Goal: Information Seeking & Learning: Understand process/instructions

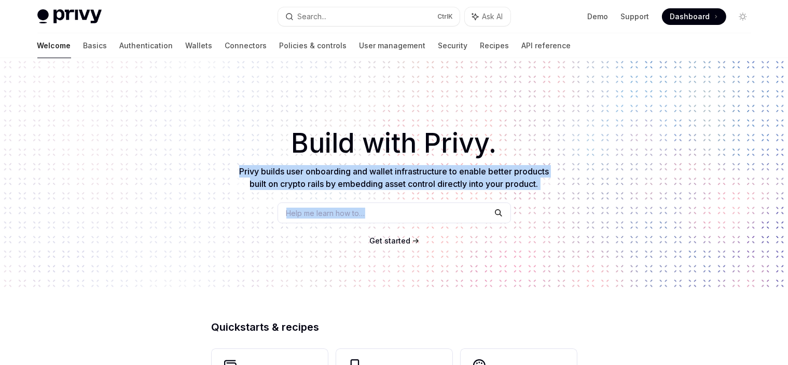
drag, startPoint x: 229, startPoint y: 172, endPoint x: 241, endPoint y: 224, distance: 52.7
click at [241, 224] on div "​ Build with Privy. Privy builds user onboarding and wallet infrastructure to e…" at bounding box center [394, 173] width 788 height 231
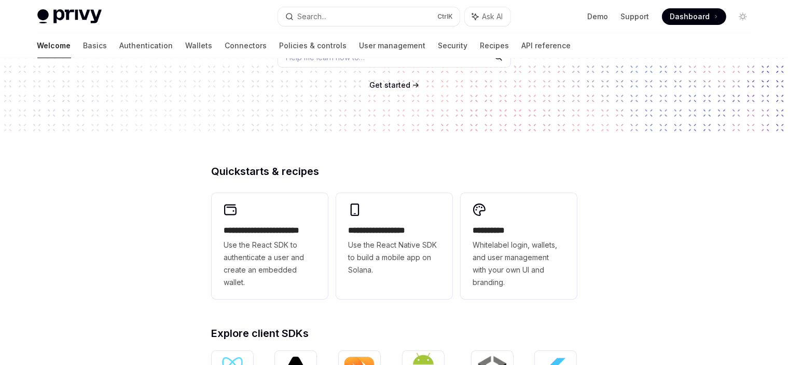
click at [174, 185] on div "**********" at bounding box center [394, 283] width 788 height 762
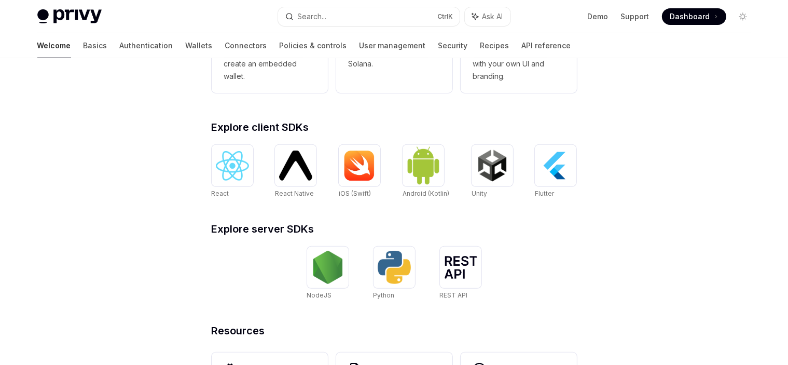
scroll to position [311, 0]
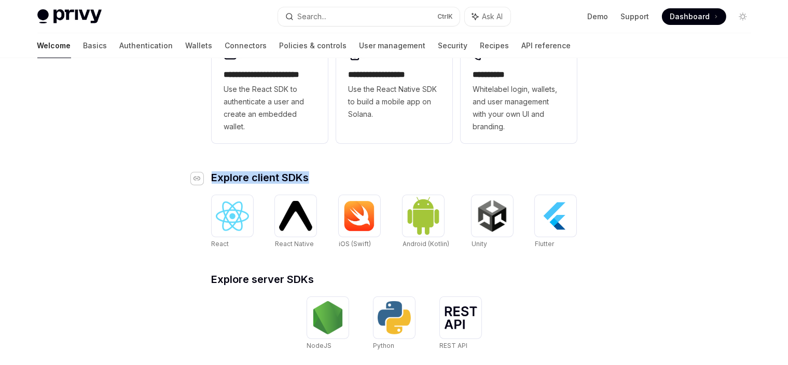
drag, startPoint x: 309, startPoint y: 176, endPoint x: 195, endPoint y: 177, distance: 114.2
click at [212, 178] on h2 "​ Explore client SDKs" at bounding box center [394, 177] width 365 height 10
click at [194, 177] on icon "Navigate to header" at bounding box center [197, 178] width 7 height 4
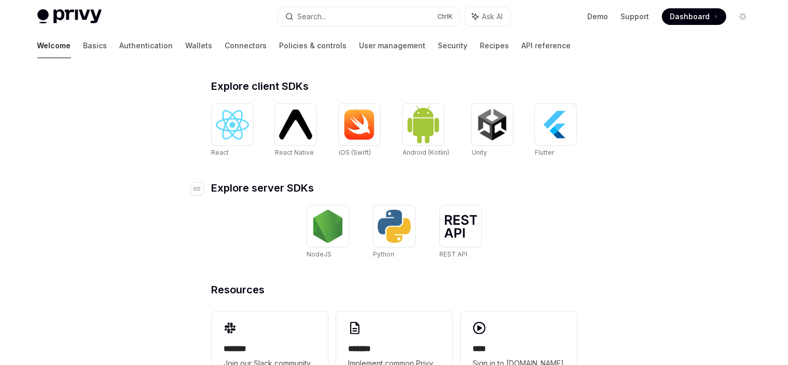
click at [251, 186] on span "Explore server SDKs" at bounding box center [263, 188] width 103 height 10
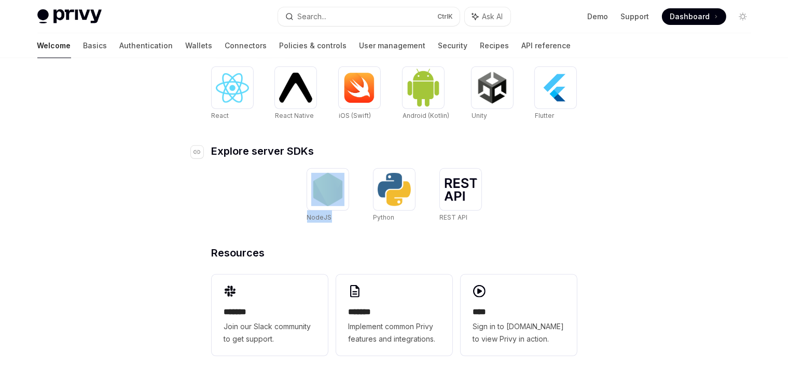
click at [251, 186] on div "NodeJS Python REST API REST API" at bounding box center [394, 196] width 365 height 54
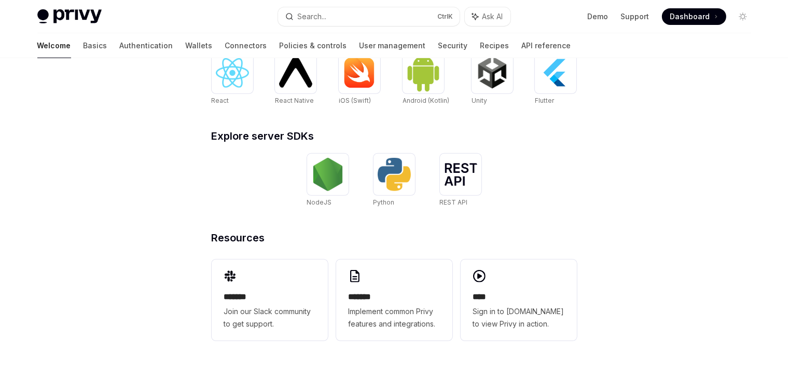
click at [254, 236] on span "Resources" at bounding box center [238, 237] width 53 height 10
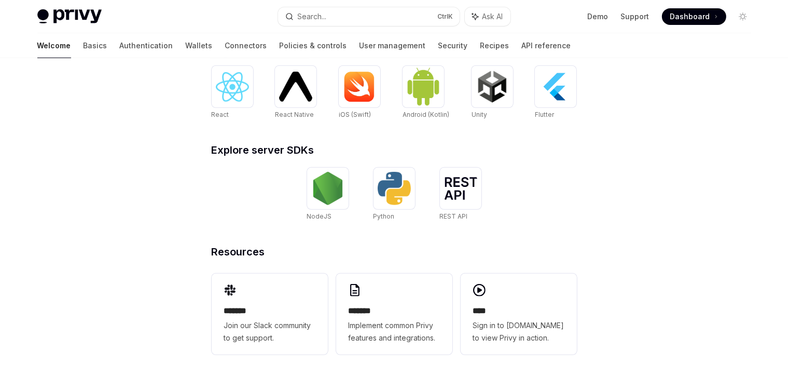
scroll to position [455, 0]
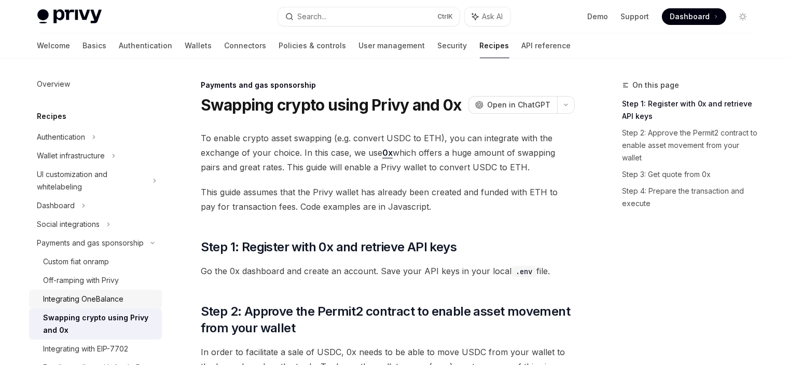
click at [81, 305] on div "Integrating OneBalance" at bounding box center [84, 299] width 80 height 12
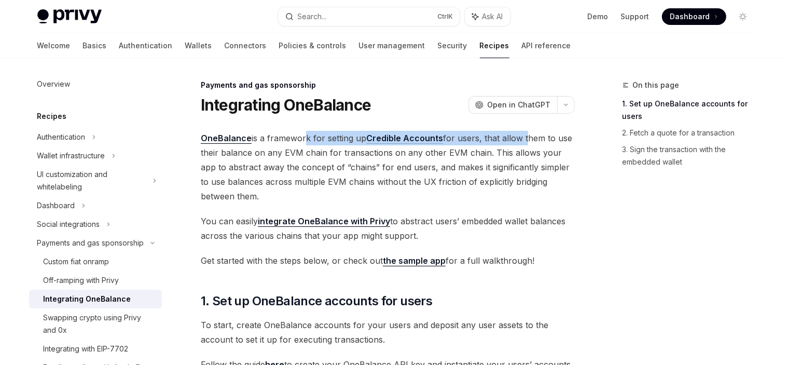
drag, startPoint x: 336, startPoint y: 136, endPoint x: 522, endPoint y: 141, distance: 185.8
click at [522, 141] on span "OneBalance is a framework for setting up Credible Accounts for users, that allo…" at bounding box center [388, 167] width 374 height 73
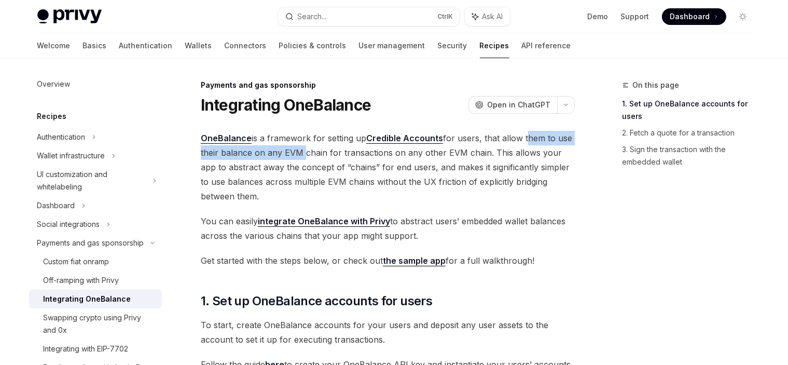
drag, startPoint x: 522, startPoint y: 141, endPoint x: 296, endPoint y: 159, distance: 227.0
click at [296, 159] on span "OneBalance is a framework for setting up Credible Accounts for users, that allo…" at bounding box center [388, 167] width 374 height 73
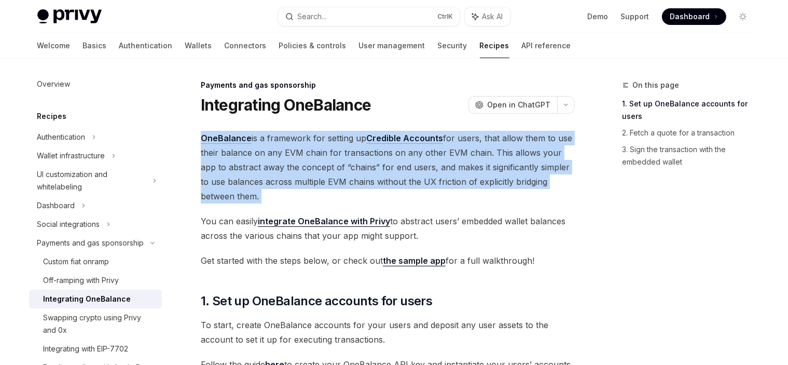
click at [296, 159] on span "OneBalance is a framework for setting up Credible Accounts for users, that allo…" at bounding box center [388, 167] width 374 height 73
click at [318, 161] on span "OneBalance is a framework for setting up Credible Accounts for users, that allo…" at bounding box center [388, 167] width 374 height 73
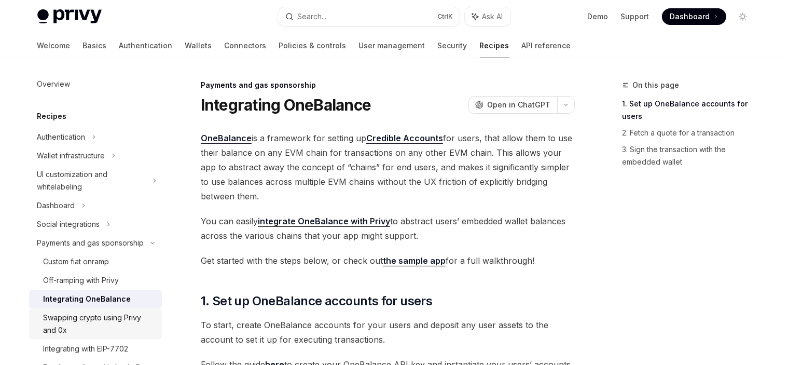
click at [104, 336] on div "Swapping crypto using Privy and 0x" at bounding box center [100, 323] width 112 height 25
type textarea "*"
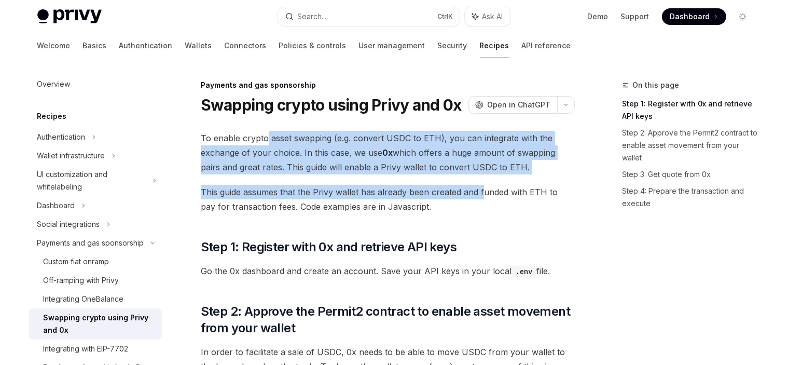
drag, startPoint x: 266, startPoint y: 134, endPoint x: 482, endPoint y: 181, distance: 220.3
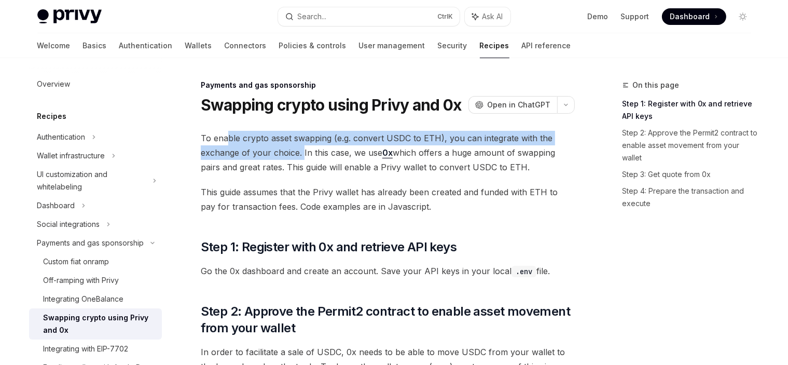
drag, startPoint x: 244, startPoint y: 144, endPoint x: 302, endPoint y: 153, distance: 58.8
click at [302, 153] on span "To enable crypto asset swapping (e.g. convert USDC to ETH), you can integrate w…" at bounding box center [388, 153] width 374 height 44
drag, startPoint x: 294, startPoint y: 154, endPoint x: 349, endPoint y: 128, distance: 60.8
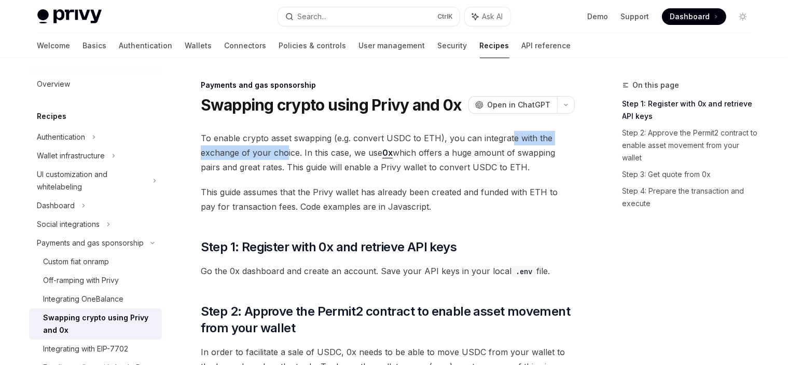
drag, startPoint x: 509, startPoint y: 132, endPoint x: 291, endPoint y: 154, distance: 219.0
click at [291, 154] on span "To enable crypto asset swapping (e.g. convert USDC to ETH), you can integrate w…" at bounding box center [388, 153] width 374 height 44
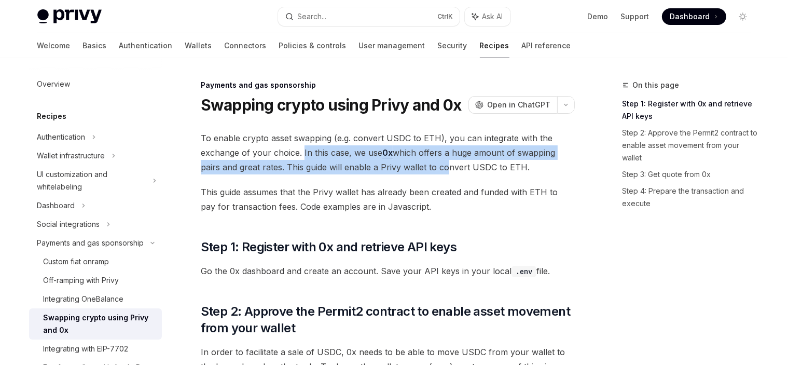
drag, startPoint x: 303, startPoint y: 151, endPoint x: 447, endPoint y: 173, distance: 145.9
click at [447, 173] on span "To enable crypto asset swapping (e.g. convert USDC to ETH), you can integrate w…" at bounding box center [388, 153] width 374 height 44
drag, startPoint x: 331, startPoint y: 155, endPoint x: 301, endPoint y: 149, distance: 30.7
click at [301, 149] on span "To enable crypto asset swapping (e.g. convert USDC to ETH), you can integrate w…" at bounding box center [388, 153] width 374 height 44
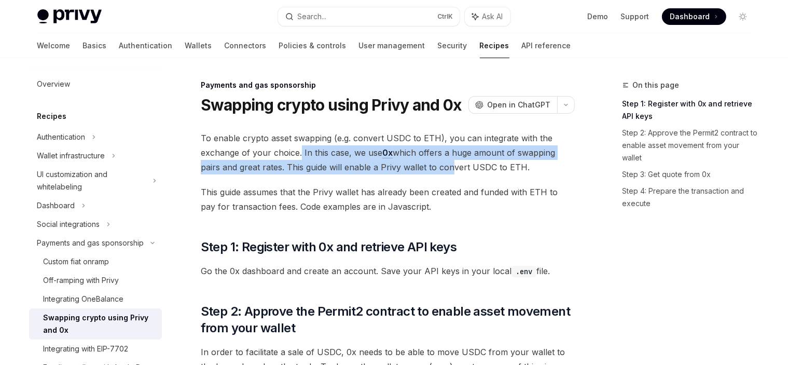
click at [301, 149] on span "To enable crypto asset swapping (e.g. convert USDC to ETH), you can integrate w…" at bounding box center [388, 153] width 374 height 44
drag, startPoint x: 301, startPoint y: 149, endPoint x: 453, endPoint y: 168, distance: 153.2
click at [451, 167] on span "To enable crypto asset swapping (e.g. convert USDC to ETH), you can integrate w…" at bounding box center [388, 153] width 374 height 44
click at [453, 168] on span "To enable crypto asset swapping (e.g. convert USDC to ETH), you can integrate w…" at bounding box center [388, 153] width 374 height 44
drag, startPoint x: 452, startPoint y: 146, endPoint x: 546, endPoint y: 161, distance: 94.6
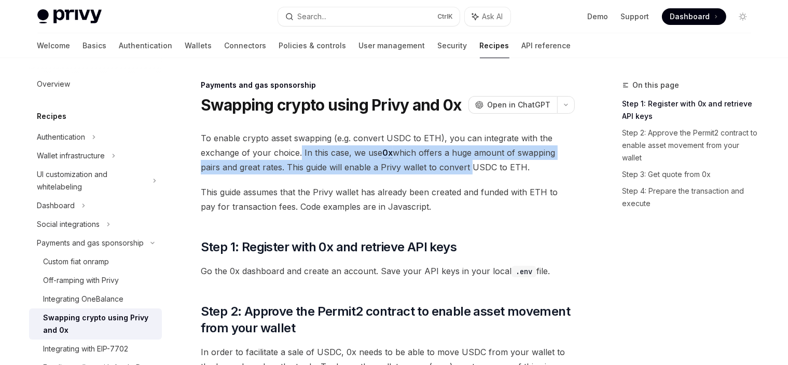
click at [546, 161] on span "To enable crypto asset swapping (e.g. convert USDC to ETH), you can integrate w…" at bounding box center [388, 153] width 374 height 44
click at [557, 162] on span "To enable crypto asset swapping (e.g. convert USDC to ETH), you can integrate w…" at bounding box center [388, 153] width 374 height 44
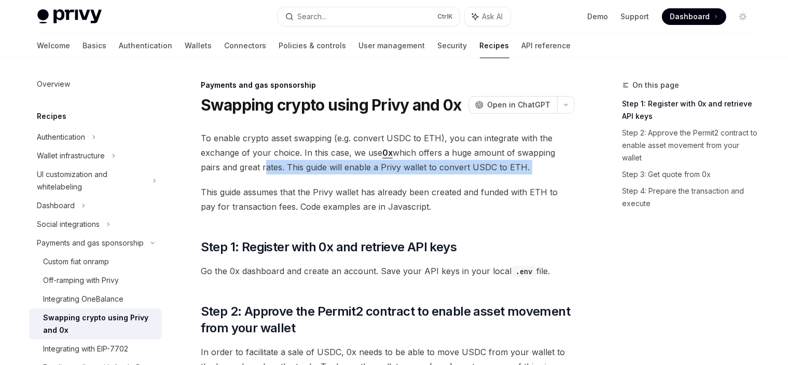
drag, startPoint x: 384, startPoint y: 176, endPoint x: 263, endPoint y: 165, distance: 121.4
click at [262, 164] on span "To enable crypto asset swapping (e.g. convert USDC to ETH), you can integrate w…" at bounding box center [388, 153] width 374 height 44
click at [284, 166] on span "To enable crypto asset swapping (e.g. convert USDC to ETH), you can integrate w…" at bounding box center [388, 153] width 374 height 44
drag, startPoint x: 284, startPoint y: 163, endPoint x: 585, endPoint y: 169, distance: 301.0
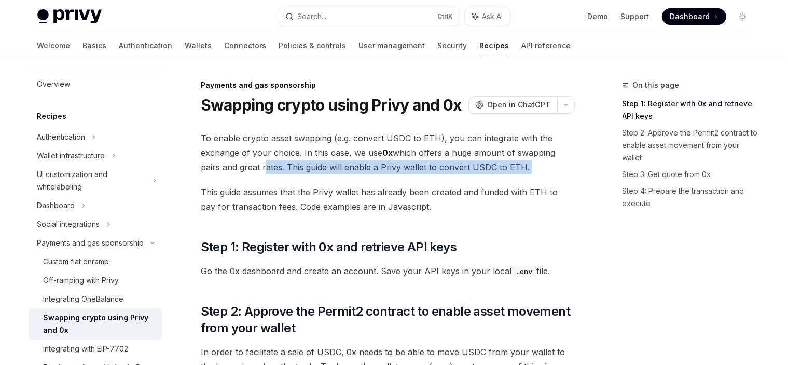
click at [573, 169] on span "To enable crypto asset swapping (e.g. convert USDC to ETH), you can integrate w…" at bounding box center [388, 153] width 374 height 44
drag, startPoint x: 562, startPoint y: 168, endPoint x: 195, endPoint y: 134, distance: 368.4
click at [247, 145] on span "To enable crypto asset swapping (e.g. convert USDC to ETH), you can integrate w…" at bounding box center [388, 153] width 374 height 44
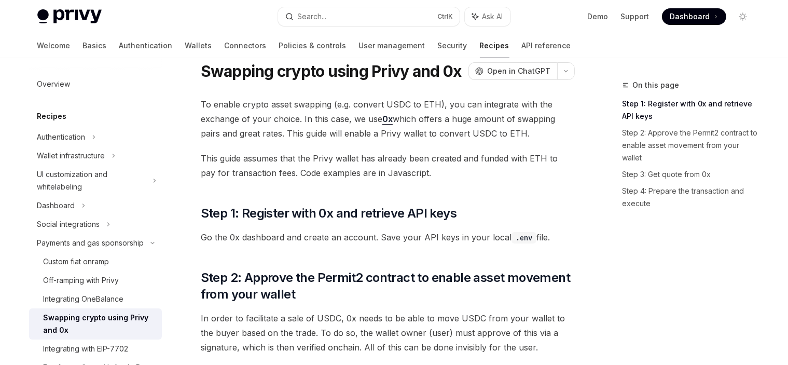
scroll to position [52, 0]
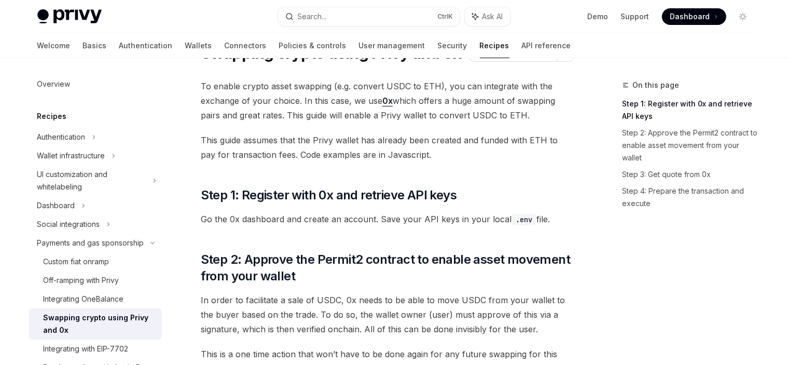
click at [238, 140] on span "This guide assumes that the Privy wallet has already been created and funded wi…" at bounding box center [388, 147] width 374 height 29
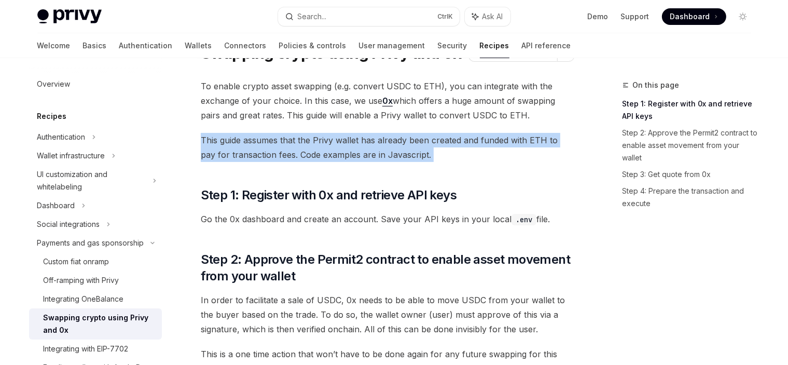
click at [238, 140] on span "This guide assumes that the Privy wallet has already been created and funded wi…" at bounding box center [388, 147] width 374 height 29
click at [320, 145] on span "This guide assumes that the Privy wallet has already been created and funded wi…" at bounding box center [388, 147] width 374 height 29
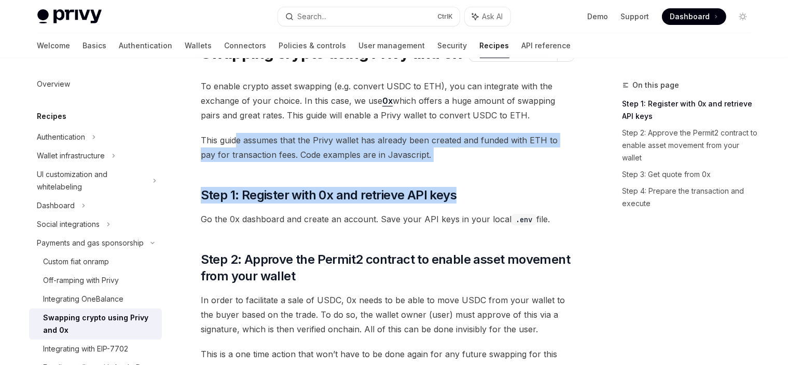
drag, startPoint x: 517, startPoint y: 162, endPoint x: 235, endPoint y: 145, distance: 282.8
click at [235, 145] on span "This guide assumes that the Privy wallet has already been created and funded wi…" at bounding box center [388, 147] width 374 height 29
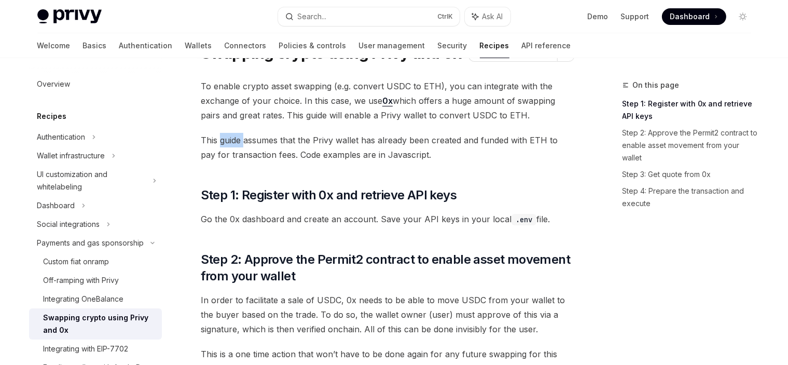
click at [235, 145] on span "This guide assumes that the Privy wallet has already been created and funded wi…" at bounding box center [388, 147] width 374 height 29
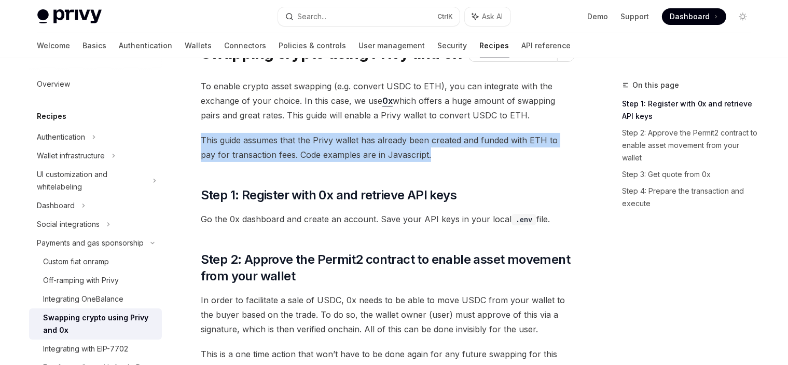
drag, startPoint x: 472, startPoint y: 157, endPoint x: 199, endPoint y: 139, distance: 273.5
drag, startPoint x: 201, startPoint y: 134, endPoint x: 463, endPoint y: 161, distance: 262.8
click at [457, 161] on span "This guide assumes that the Privy wallet has already been created and funded wi…" at bounding box center [388, 147] width 374 height 29
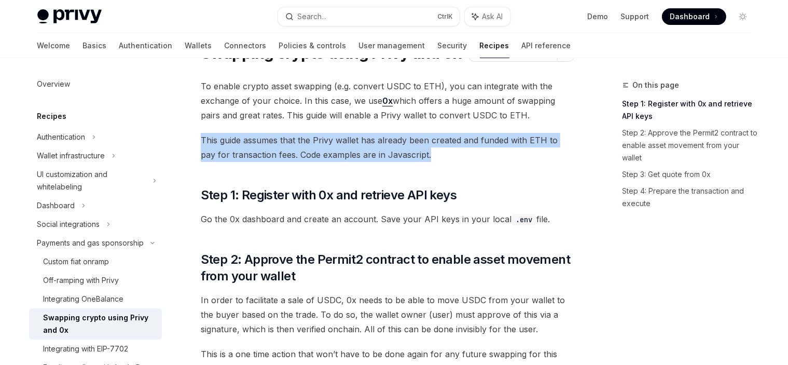
click at [456, 155] on span "This guide assumes that the Privy wallet has already been created and funded wi…" at bounding box center [388, 147] width 374 height 29
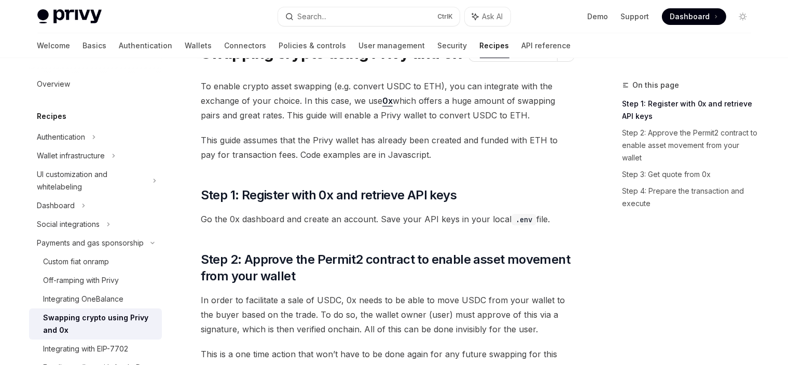
click at [456, 155] on span "This guide assumes that the Privy wallet has already been created and funded wi…" at bounding box center [388, 147] width 374 height 29
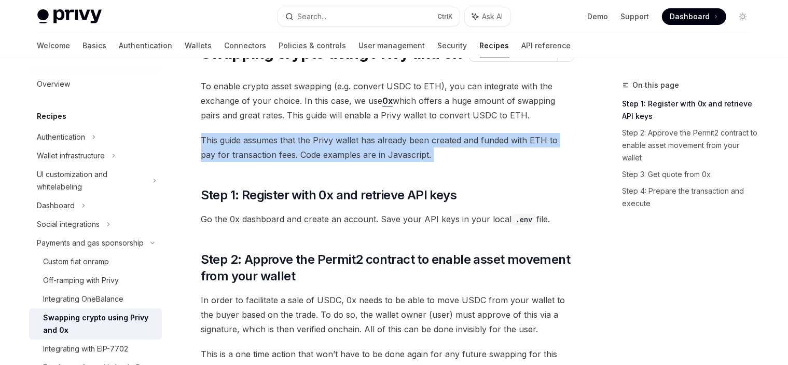
click at [456, 155] on span "This guide assumes that the Privy wallet has already been created and funded wi…" at bounding box center [388, 147] width 374 height 29
click at [469, 151] on span "This guide assumes that the Privy wallet has already been created and funded wi…" at bounding box center [388, 147] width 374 height 29
drag, startPoint x: 452, startPoint y: 153, endPoint x: 199, endPoint y: 136, distance: 253.2
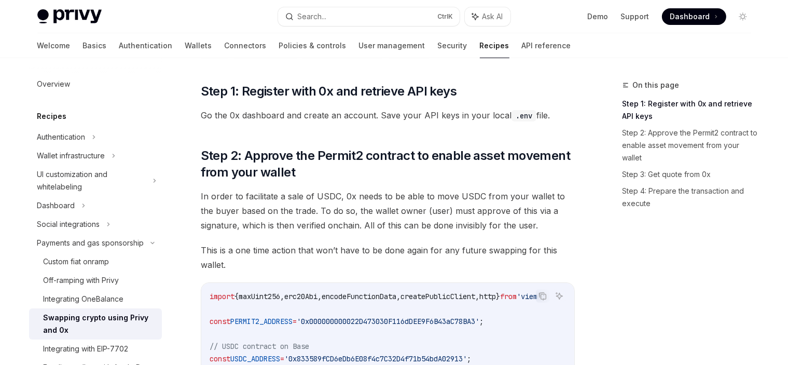
click at [276, 113] on span "Go the 0x dashboard and create an account. Save your API keys in your local .en…" at bounding box center [388, 115] width 374 height 15
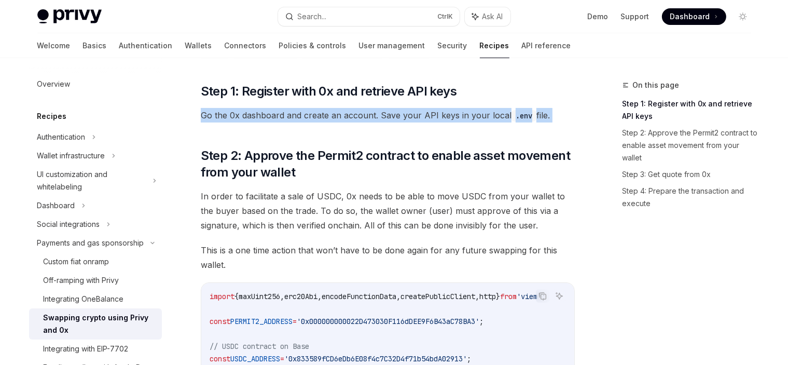
click at [276, 113] on span "Go the 0x dashboard and create an account. Save your API keys in your local .en…" at bounding box center [388, 115] width 374 height 15
click at [320, 119] on span "Go the 0x dashboard and create an account. Save your API keys in your local .en…" at bounding box center [388, 115] width 374 height 15
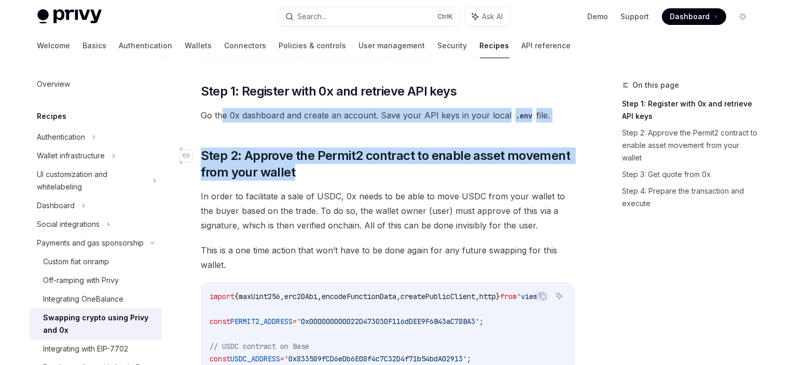
drag, startPoint x: 322, startPoint y: 116, endPoint x: 322, endPoint y: 170, distance: 54.0
click at [331, 168] on span "Step 2: Approve the Permit2 contract to enable asset movement from your wallet" at bounding box center [388, 163] width 374 height 33
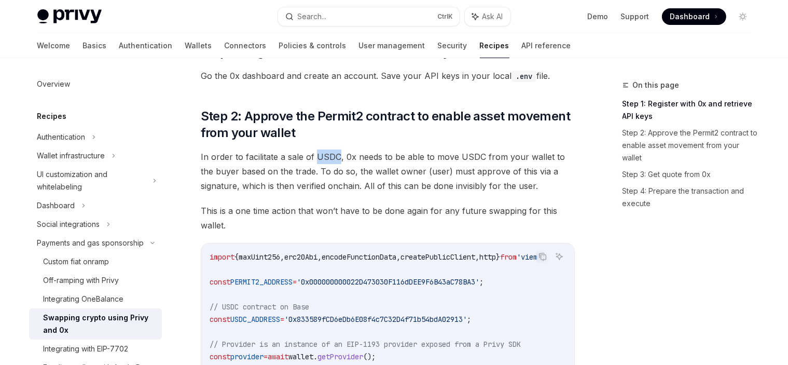
scroll to position [224, 0]
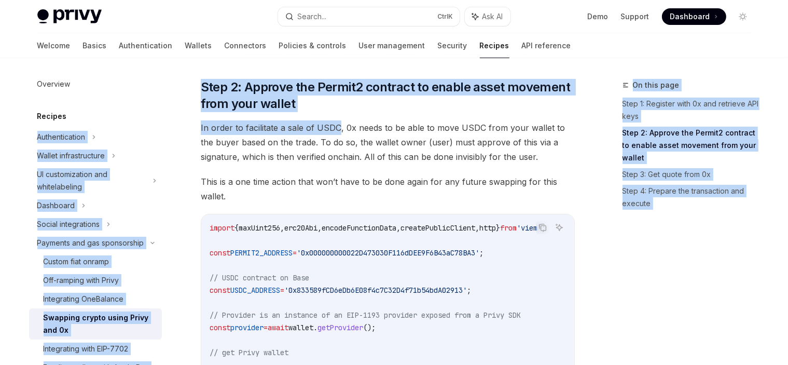
drag, startPoint x: 331, startPoint y: 168, endPoint x: 191, endPoint y: 101, distance: 154.6
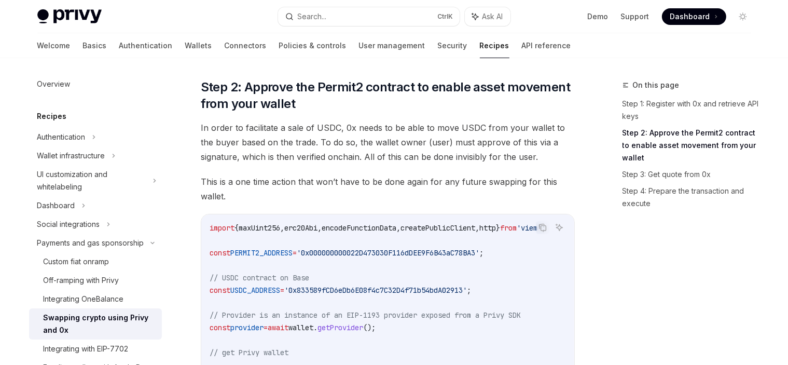
click at [295, 147] on span "In order to facilitate a sale of USDC, 0x needs to be able to move USDC from yo…" at bounding box center [388, 142] width 374 height 44
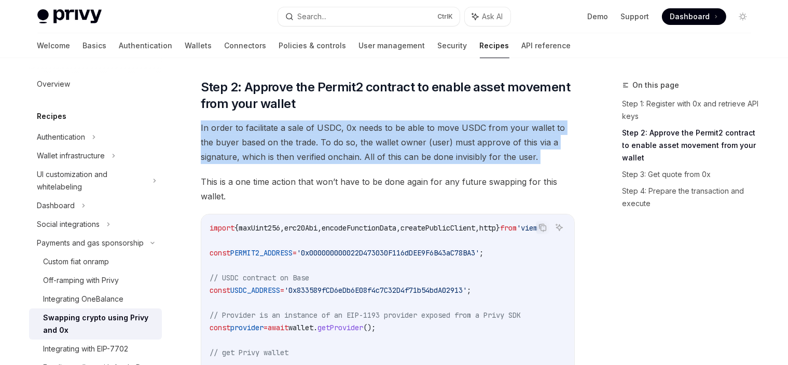
click at [295, 147] on span "In order to facilitate a sale of USDC, 0x needs to be able to move USDC from yo…" at bounding box center [388, 142] width 374 height 44
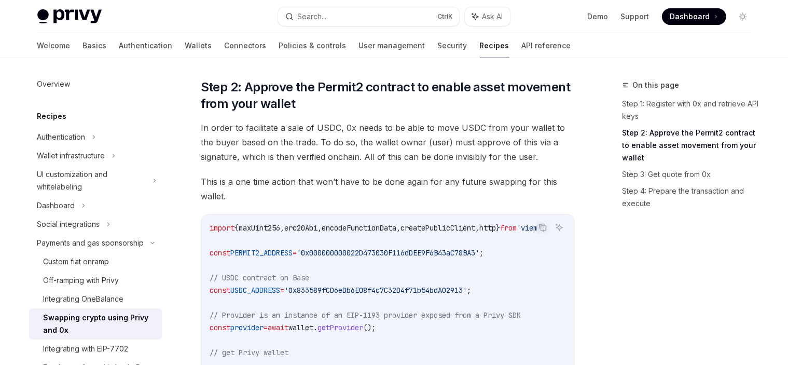
click at [319, 188] on span "This is a one time action that won’t have to be done again for any future swapp…" at bounding box center [388, 188] width 374 height 29
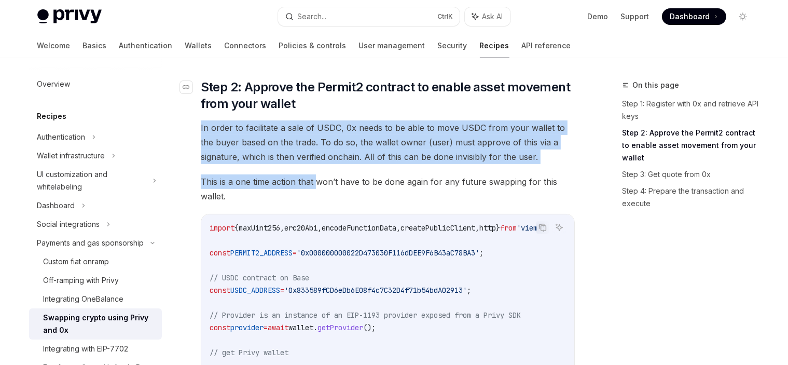
drag, startPoint x: 301, startPoint y: 145, endPoint x: 312, endPoint y: 102, distance: 44.4
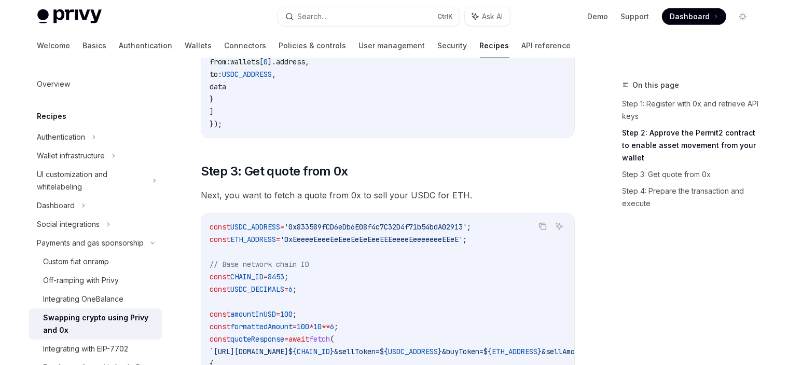
scroll to position [691, 0]
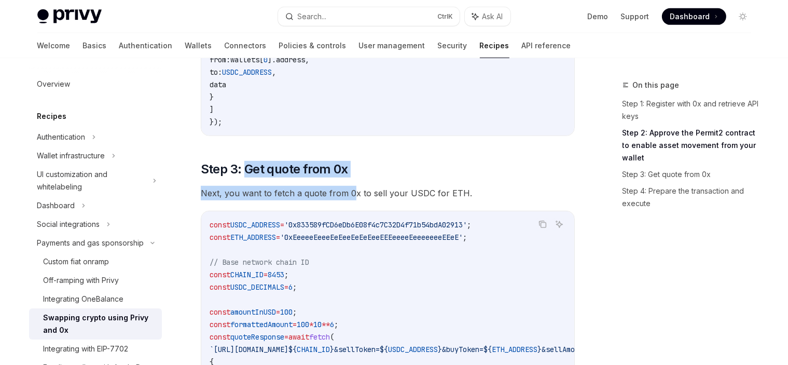
drag, startPoint x: 277, startPoint y: 167, endPoint x: 351, endPoint y: 195, distance: 79.3
click at [351, 195] on div "To enable crypto asset swapping (e.g. convert USDC to ETH), you can integrate w…" at bounding box center [388, 178] width 374 height 1477
click at [351, 195] on span "Next, you want to fetch a quote from 0x to sell your USDC for ETH." at bounding box center [388, 193] width 374 height 15
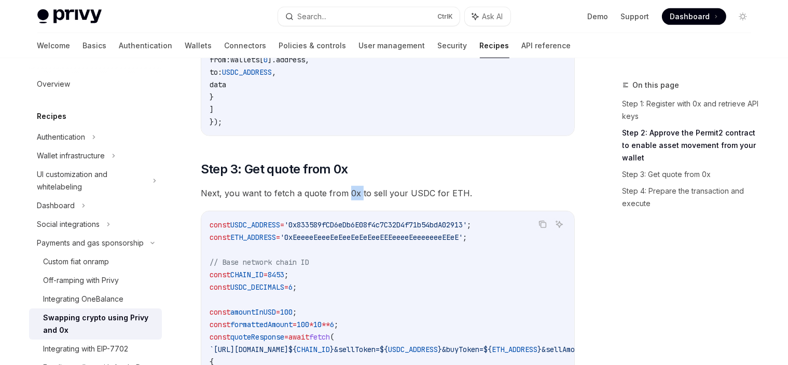
click at [351, 195] on span "Next, you want to fetch a quote from 0x to sell your USDC for ETH." at bounding box center [388, 193] width 374 height 15
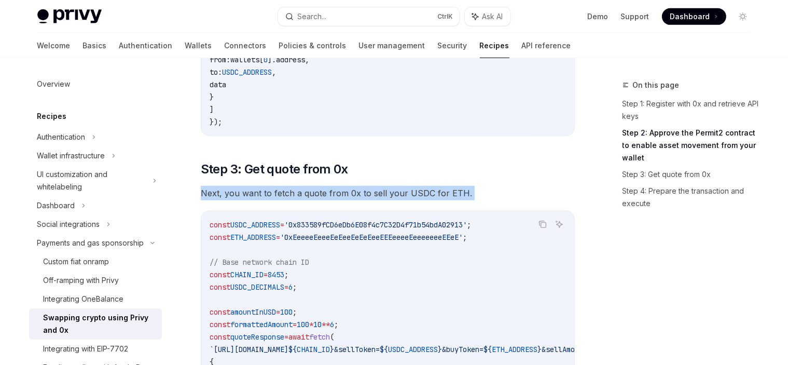
click at [351, 195] on span "Next, you want to fetch a quote from 0x to sell your USDC for ETH." at bounding box center [388, 193] width 374 height 15
click at [367, 195] on span "Next, you want to fetch a quote from 0x to sell your USDC for ETH." at bounding box center [388, 193] width 374 height 15
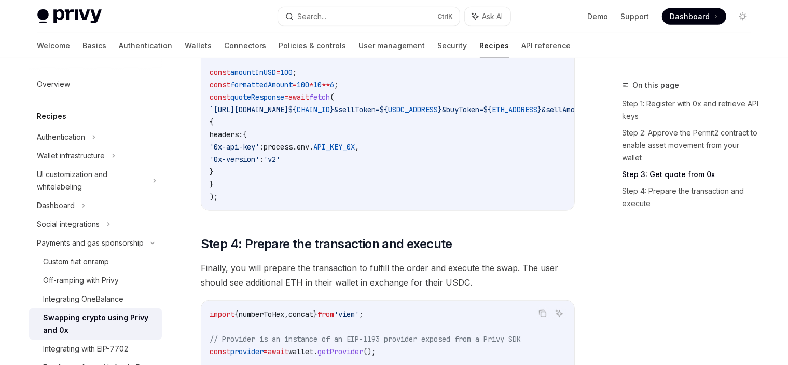
scroll to position [951, 0]
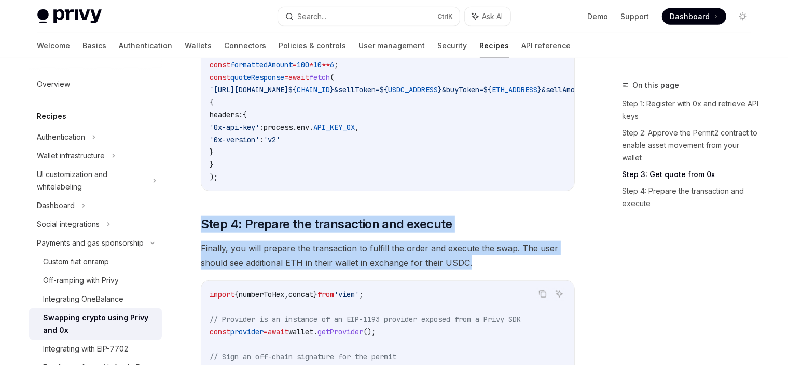
drag, startPoint x: 338, startPoint y: 258, endPoint x: 203, endPoint y: 219, distance: 139.9
click at [312, 259] on span "Finally, you will prepare the transaction to fulfill the order and execute the …" at bounding box center [388, 255] width 374 height 29
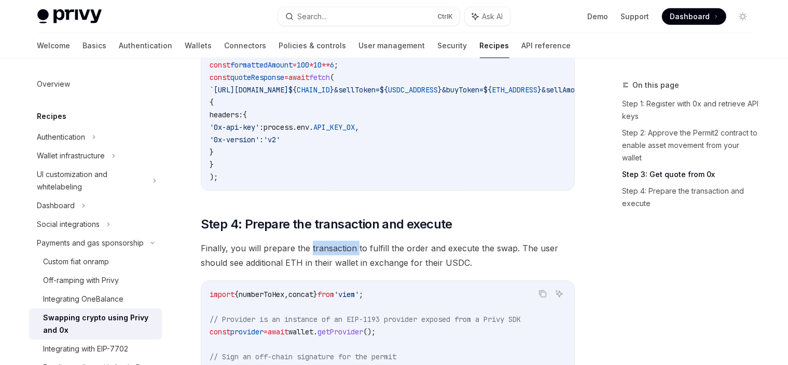
click at [312, 259] on span "Finally, you will prepare the transaction to fulfill the order and execute the …" at bounding box center [388, 255] width 374 height 29
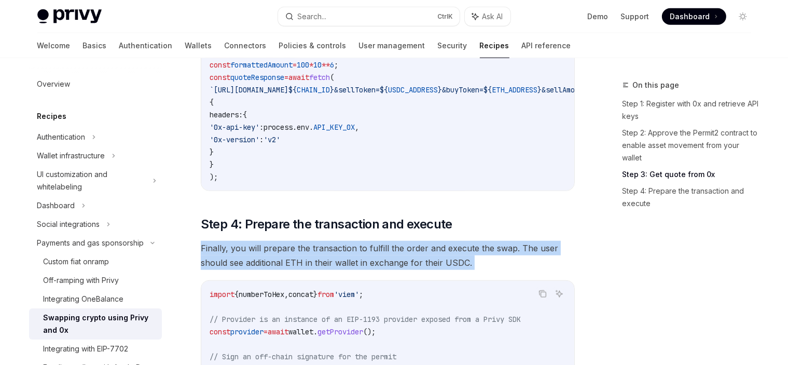
click at [312, 259] on span "Finally, you will prepare the transaction to fulfill the order and execute the …" at bounding box center [388, 255] width 374 height 29
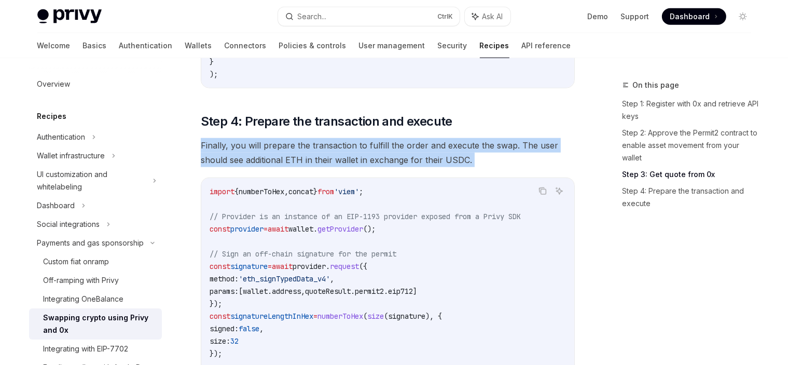
scroll to position [1054, 0]
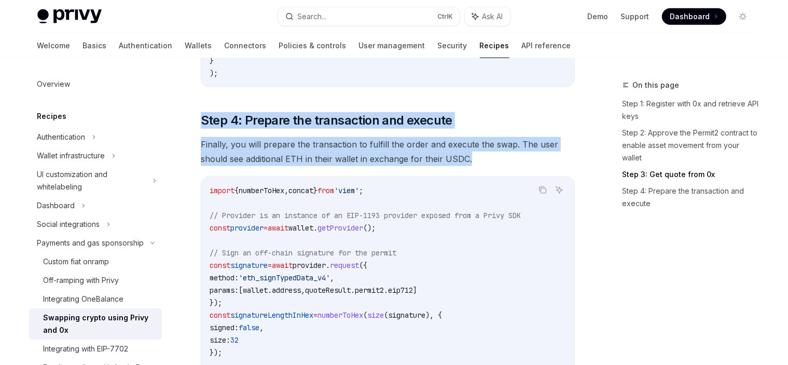
drag, startPoint x: 475, startPoint y: 164, endPoint x: 199, endPoint y: 119, distance: 279.2
click at [280, 149] on span "Finally, you will prepare the transaction to fulfill the order and execute the …" at bounding box center [388, 151] width 374 height 29
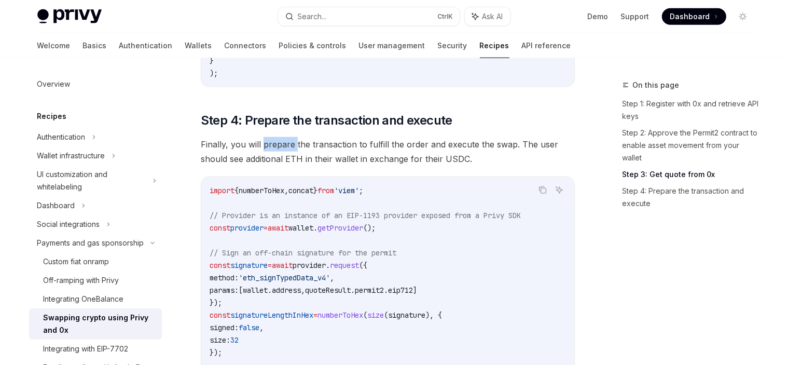
click at [280, 149] on span "Finally, you will prepare the transaction to fulfill the order and execute the …" at bounding box center [388, 151] width 374 height 29
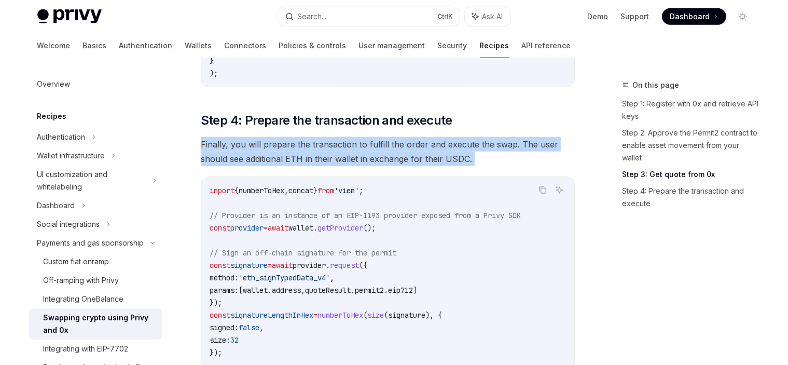
click at [280, 149] on span "Finally, you will prepare the transaction to fulfill the order and execute the …" at bounding box center [388, 151] width 374 height 29
click at [501, 166] on span "Finally, you will prepare the transaction to fulfill the order and execute the …" at bounding box center [388, 151] width 374 height 29
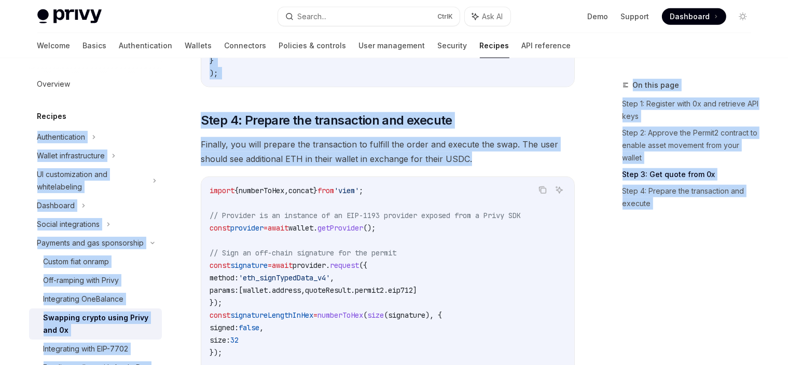
drag, startPoint x: 398, startPoint y: 162, endPoint x: 175, endPoint y: 108, distance: 230.0
click at [313, 151] on span "Finally, you will prepare the transaction to fulfill the order and execute the …" at bounding box center [388, 151] width 374 height 29
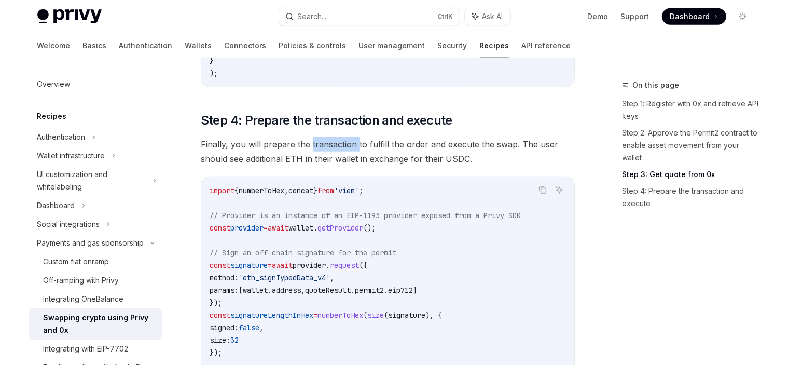
click at [313, 151] on span "Finally, you will prepare the transaction to fulfill the order and execute the …" at bounding box center [388, 151] width 374 height 29
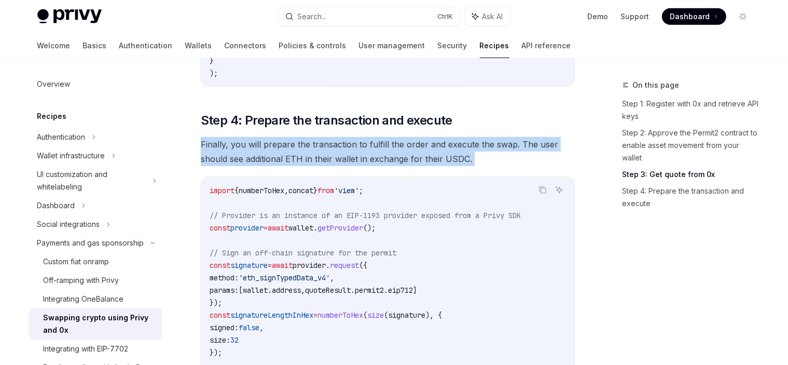
click at [313, 151] on span "Finally, you will prepare the transaction to fulfill the order and execute the …" at bounding box center [388, 151] width 374 height 29
click at [514, 166] on span "Finally, you will prepare the transaction to fulfill the order and execute the …" at bounding box center [388, 151] width 374 height 29
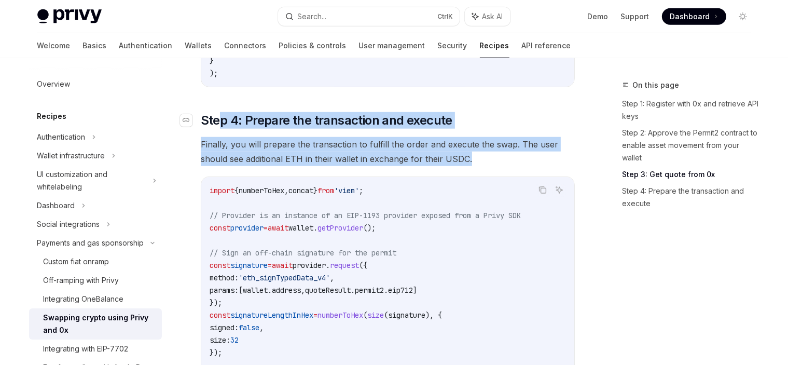
drag, startPoint x: 501, startPoint y: 171, endPoint x: 231, endPoint y: 126, distance: 274.1
click at [371, 166] on span "Finally, you will prepare the transaction to fulfill the order and execute the …" at bounding box center [388, 151] width 374 height 29
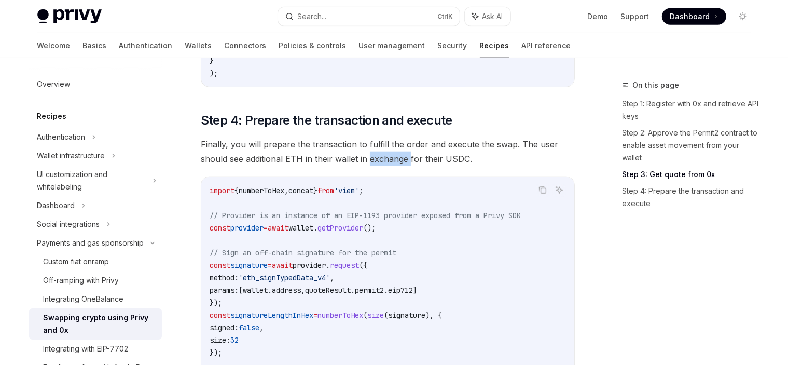
click at [371, 166] on span "Finally, you will prepare the transaction to fulfill the order and execute the …" at bounding box center [388, 151] width 374 height 29
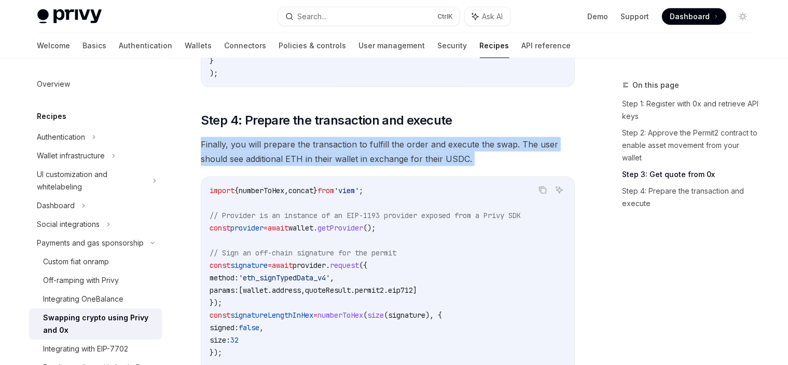
click at [371, 166] on span "Finally, you will prepare the transaction to fulfill the order and execute the …" at bounding box center [388, 151] width 374 height 29
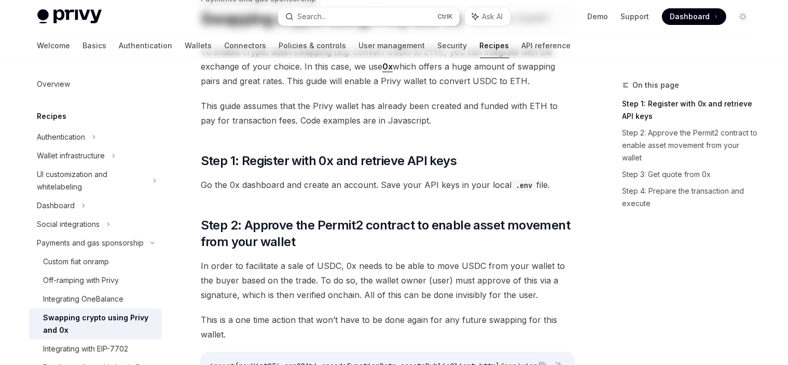
scroll to position [0, 0]
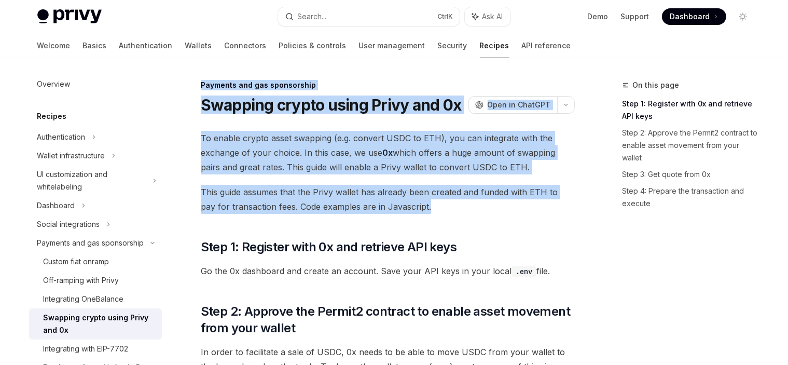
drag, startPoint x: 432, startPoint y: 205, endPoint x: 199, endPoint y: 80, distance: 264.2
drag, startPoint x: 197, startPoint y: 78, endPoint x: 469, endPoint y: 208, distance: 301.2
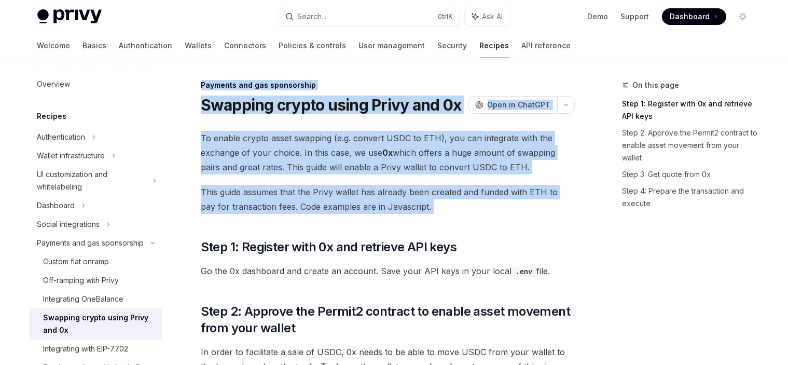
click at [469, 208] on span "This guide assumes that the Privy wallet has already been created and funded wi…" at bounding box center [388, 199] width 374 height 29
drag, startPoint x: 372, startPoint y: 176, endPoint x: 198, endPoint y: 76, distance: 200.6
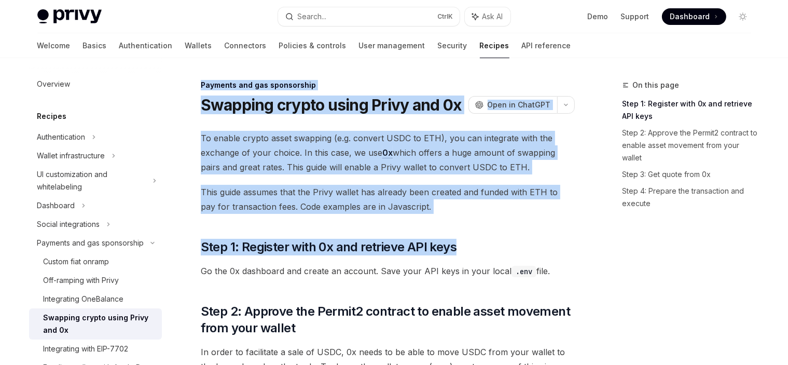
drag, startPoint x: 284, startPoint y: 179, endPoint x: 496, endPoint y: 219, distance: 215.0
click at [499, 192] on span "This guide assumes that the Privy wallet has already been created and funded wi…" at bounding box center [388, 199] width 374 height 29
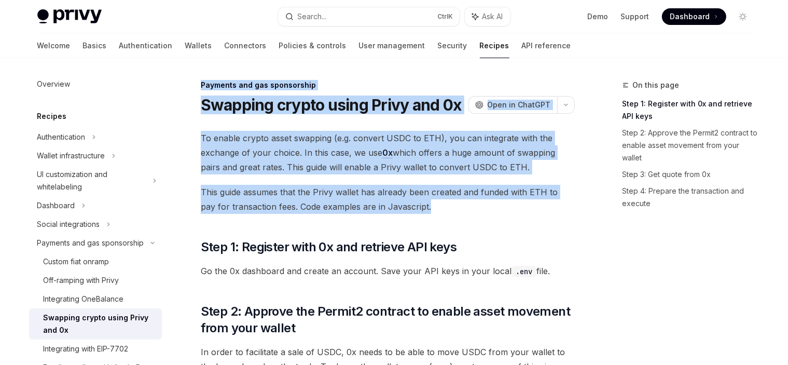
drag, startPoint x: 446, startPoint y: 204, endPoint x: 191, endPoint y: 82, distance: 282.2
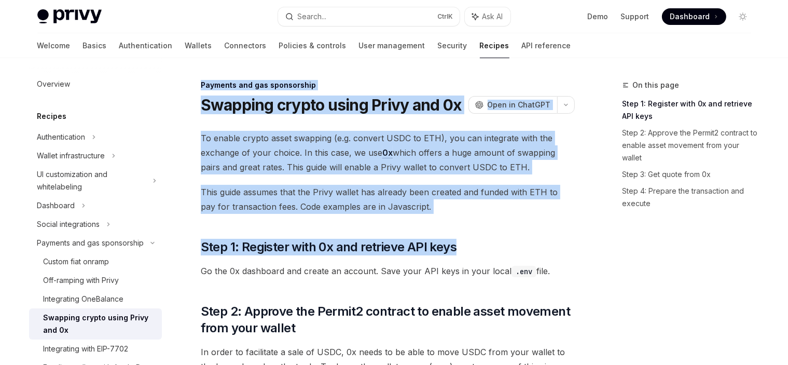
drag, startPoint x: 276, startPoint y: 136, endPoint x: 440, endPoint y: 221, distance: 185.2
click at [448, 206] on span "This guide assumes that the Privy wallet has already been created and funded wi…" at bounding box center [388, 199] width 374 height 29
